Goal: Use online tool/utility: Utilize a website feature to perform a specific function

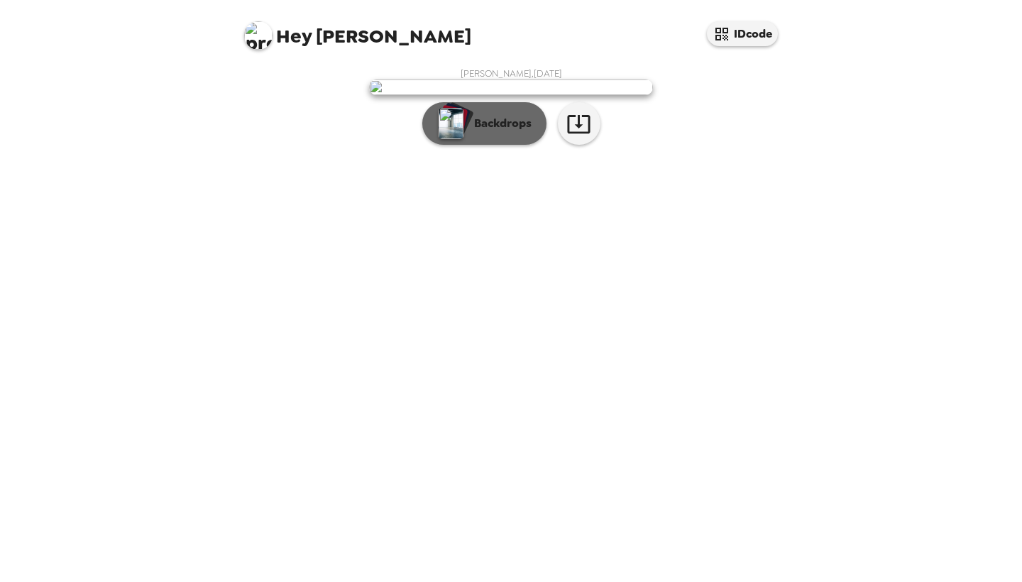
click at [505, 145] on button "Backdrops" at bounding box center [484, 123] width 124 height 43
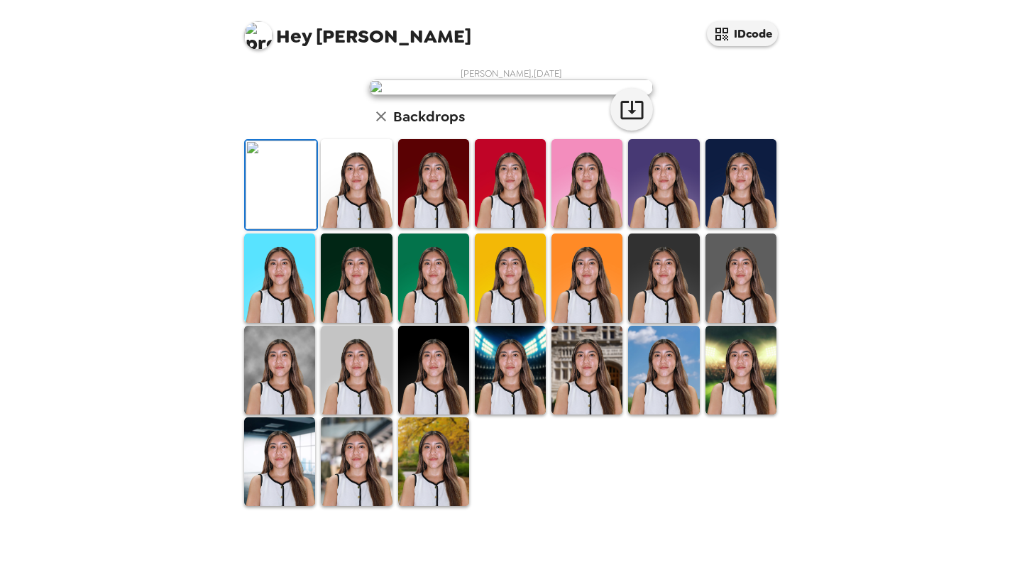
scroll to position [286, 0]
click at [278, 414] on img at bounding box center [279, 370] width 71 height 89
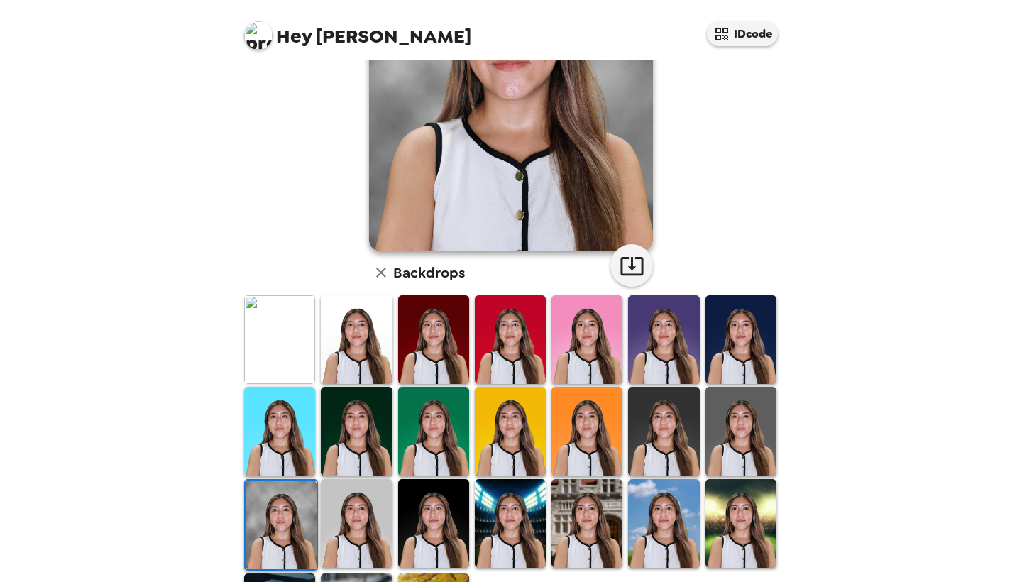
scroll to position [285, 0]
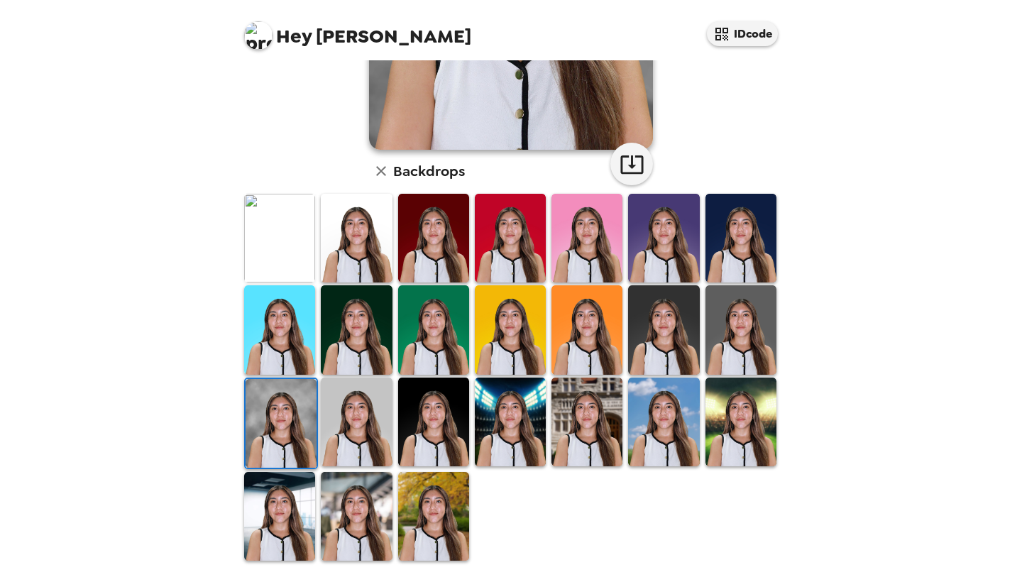
click at [364, 427] on img at bounding box center [356, 422] width 71 height 89
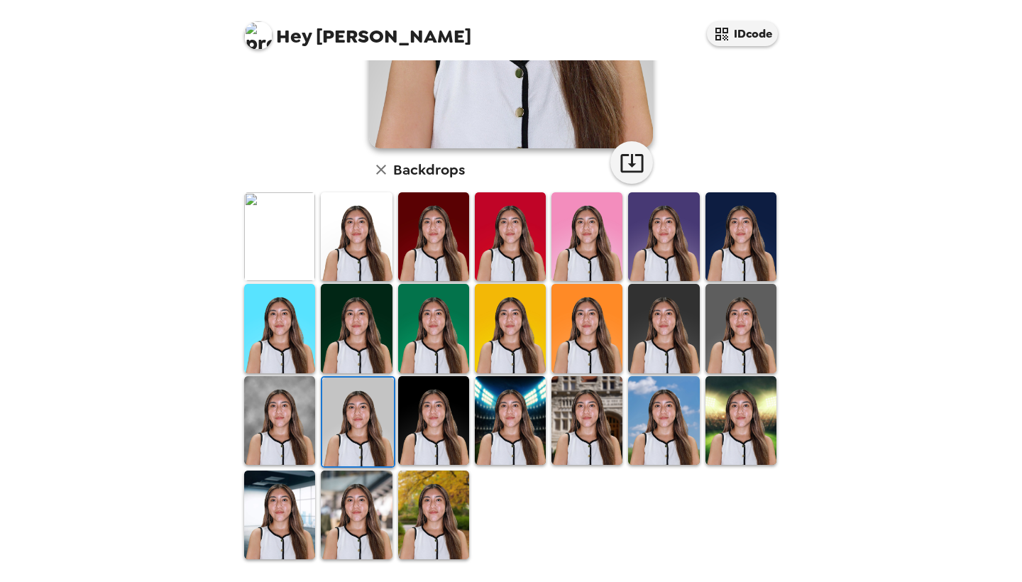
scroll to position [286, 0]
click at [368, 290] on img at bounding box center [356, 328] width 71 height 89
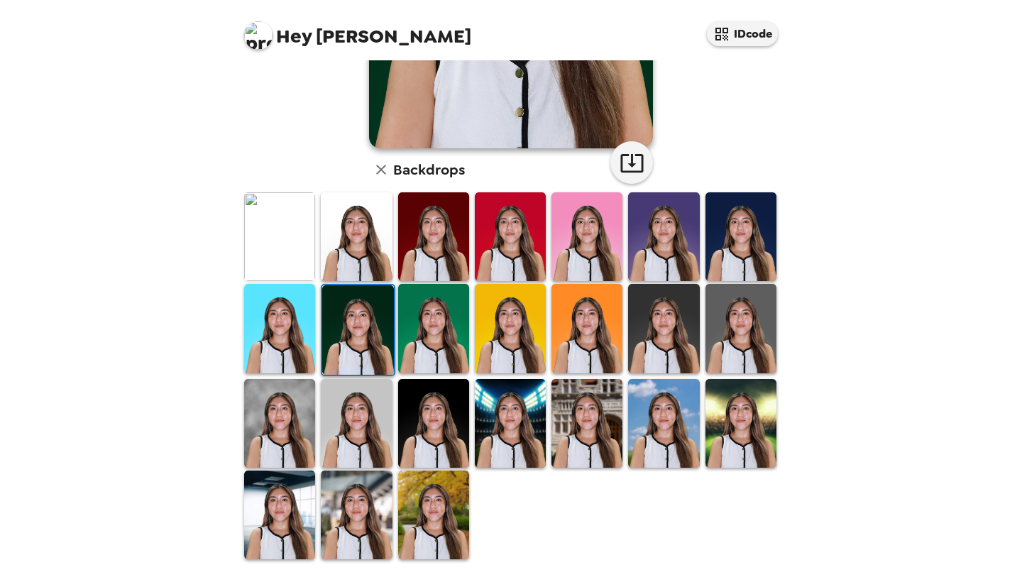
click at [359, 331] on img at bounding box center [357, 329] width 71 height 89
click at [282, 415] on img at bounding box center [279, 423] width 71 height 89
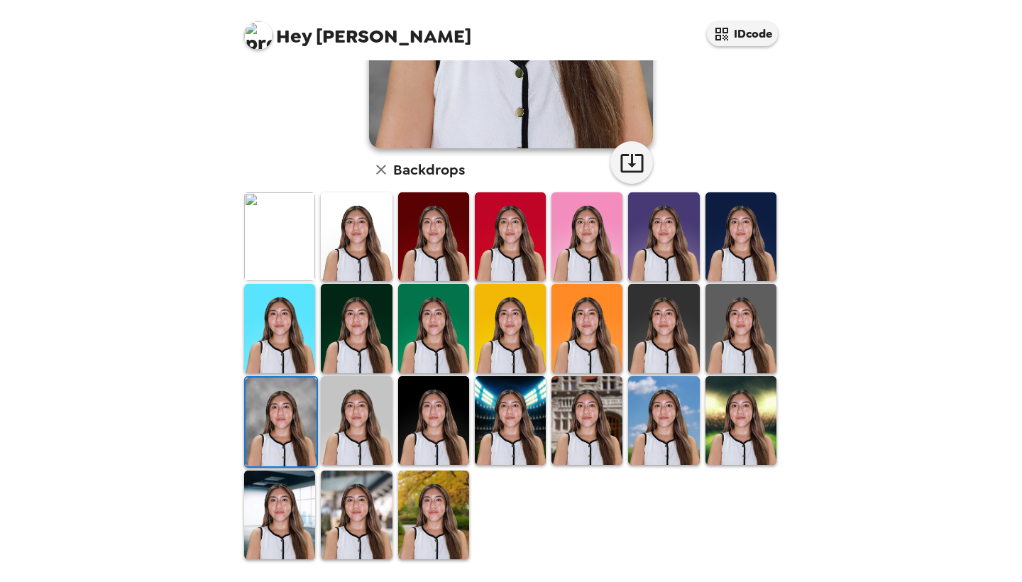
click at [444, 393] on img at bounding box center [433, 420] width 71 height 89
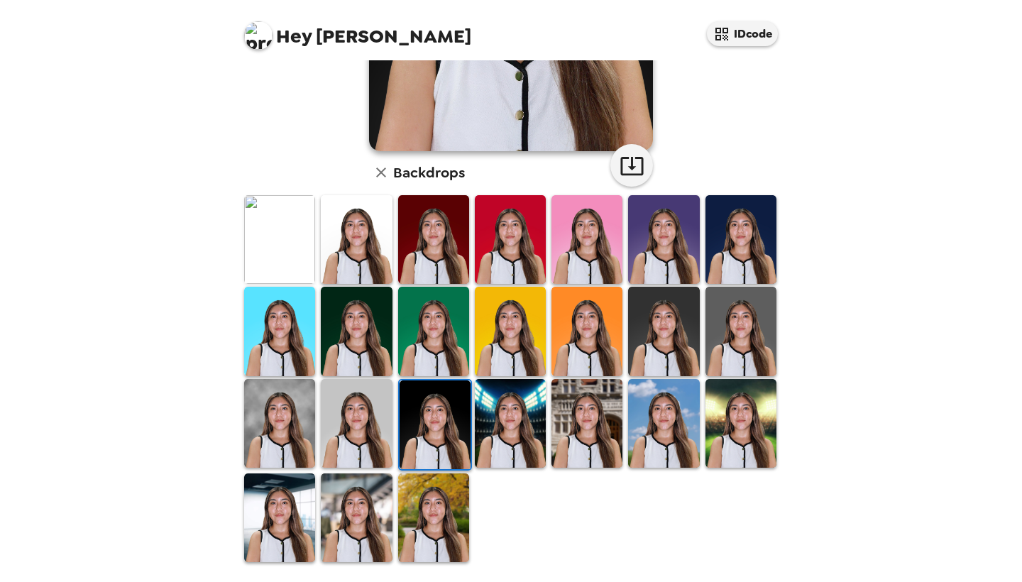
click at [436, 412] on img at bounding box center [435, 424] width 71 height 89
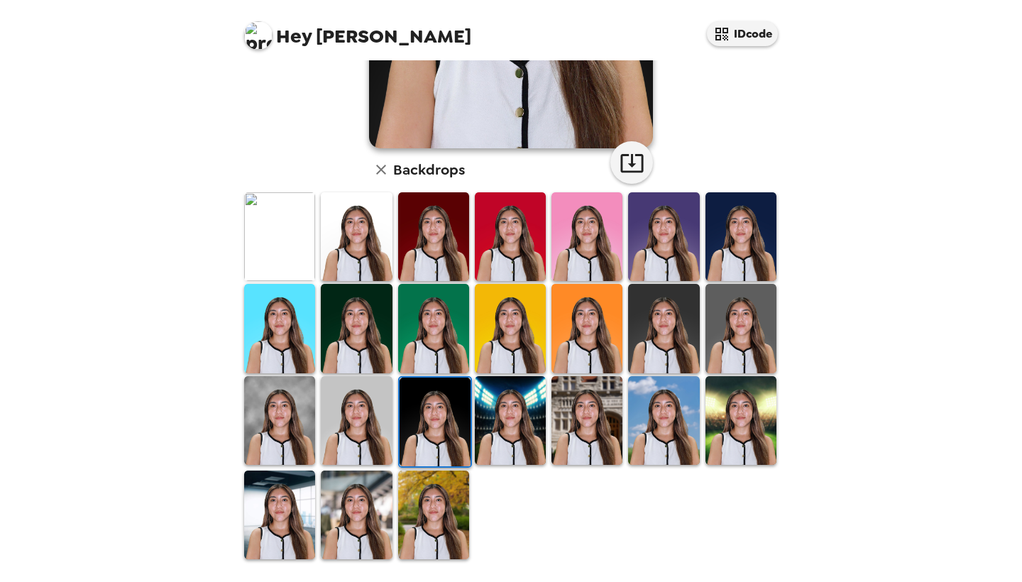
click at [274, 418] on img at bounding box center [279, 420] width 71 height 89
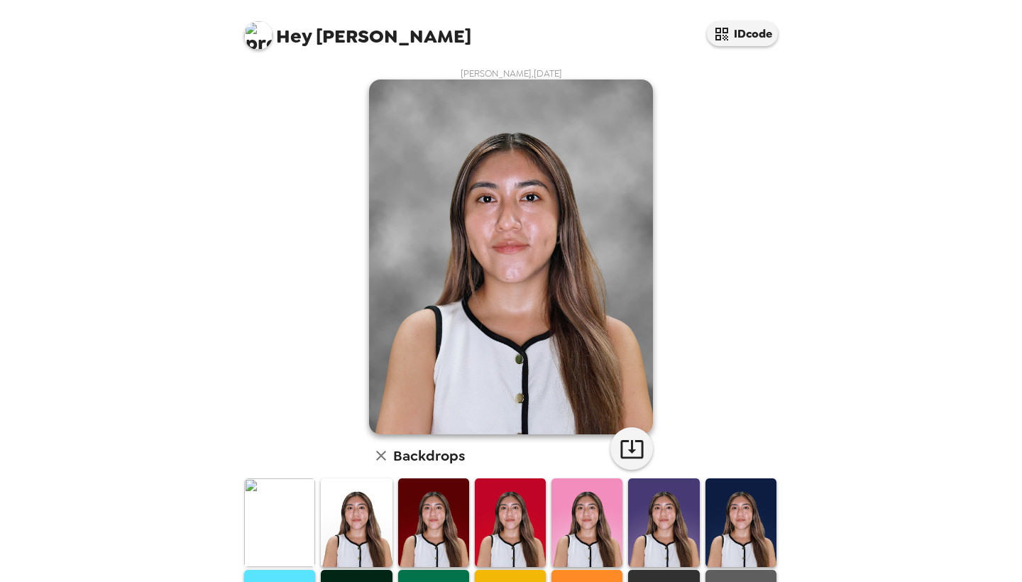
scroll to position [0, 0]
click at [621, 452] on icon "button" at bounding box center [631, 449] width 23 height 18
